Goal: Find contact information: Find contact information

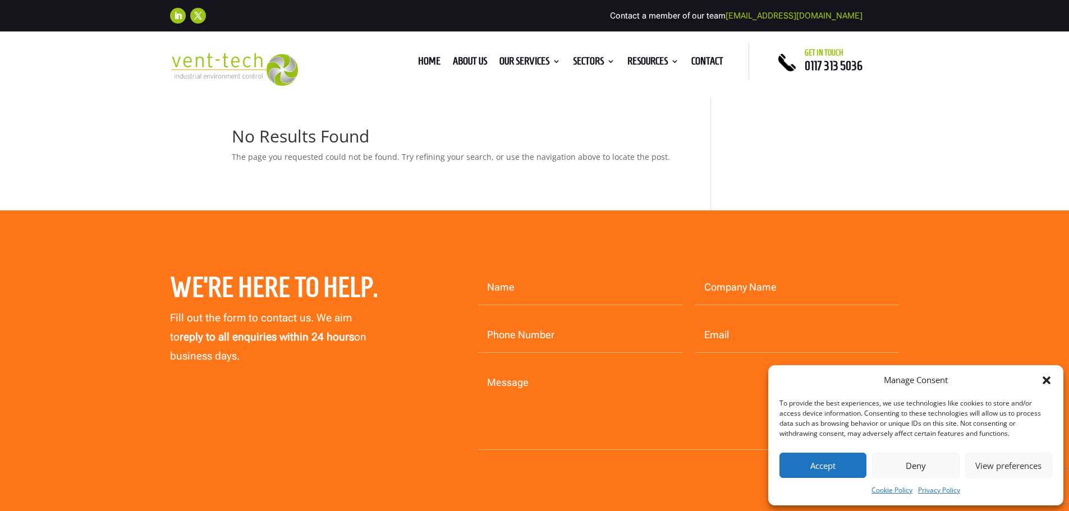
click at [836, 474] on button "Accept" at bounding box center [823, 465] width 87 height 25
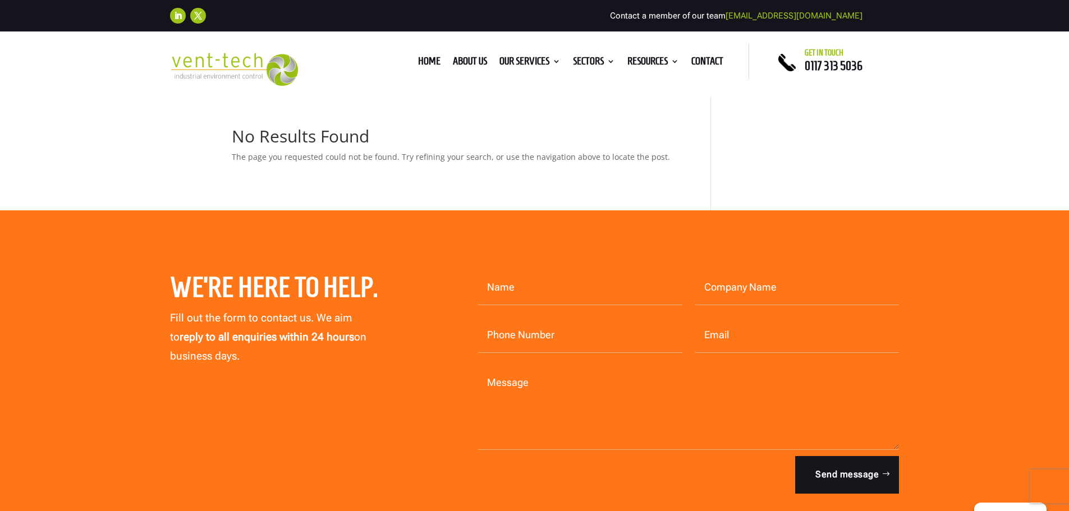
click at [429, 57] on link "Home" at bounding box center [429, 63] width 22 height 12
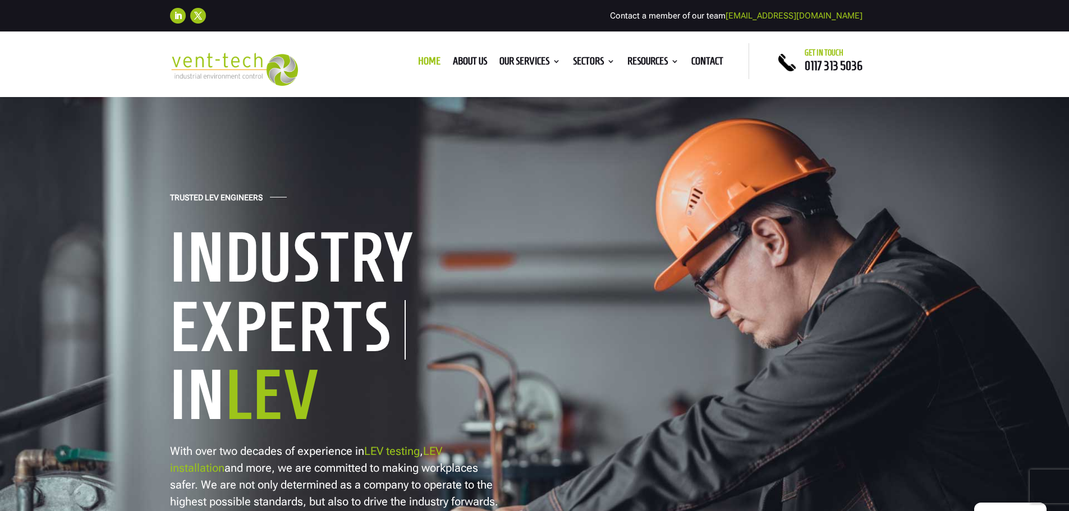
click at [473, 60] on link "About us" at bounding box center [470, 63] width 34 height 12
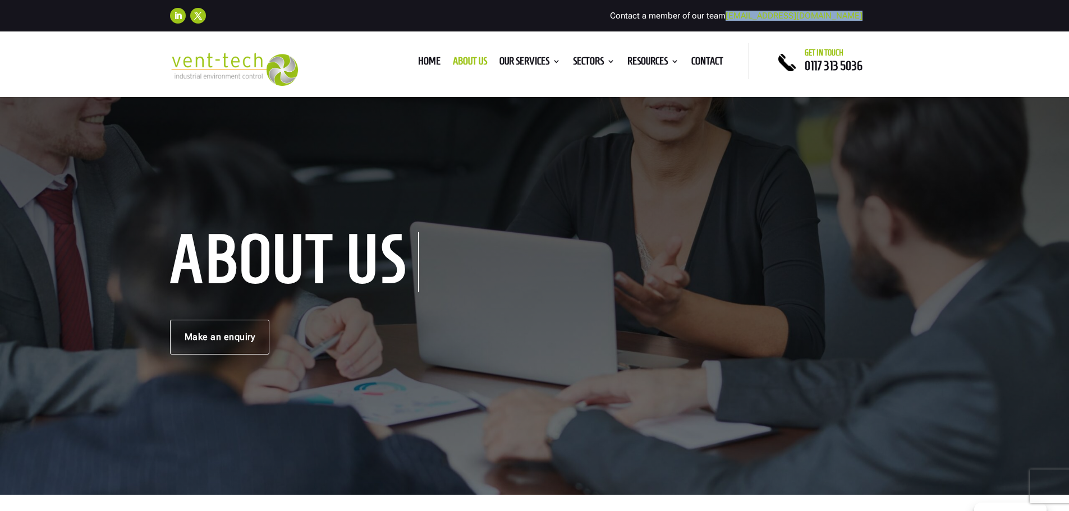
drag, startPoint x: 866, startPoint y: 15, endPoint x: 764, endPoint y: 17, distance: 101.6
click at [764, 17] on div "Follow Follow Contact a member of our team enquiries@vent-tech.co.uk" at bounding box center [535, 15] width 730 height 25
copy div "[EMAIL_ADDRESS][DOMAIN_NAME]"
